Goal: Task Accomplishment & Management: Understand process/instructions

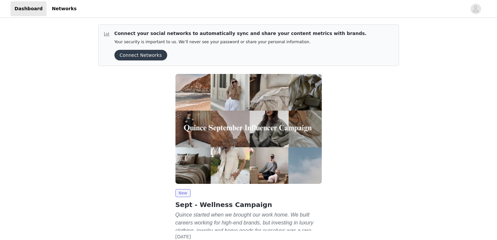
scroll to position [49, 0]
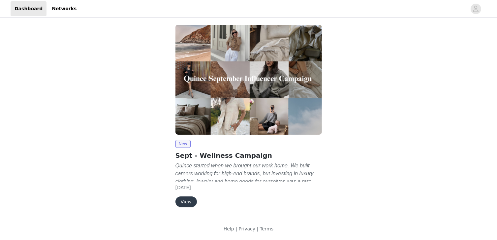
click at [185, 202] on button "View" at bounding box center [185, 201] width 21 height 11
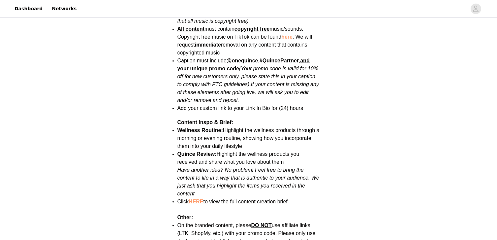
scroll to position [764, 0]
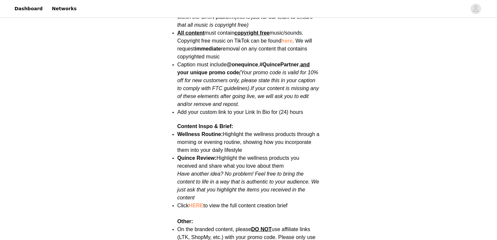
click at [198, 202] on link "HERE" at bounding box center [196, 205] width 15 height 6
